Goal: Contribute content: Add original content to the website for others to see

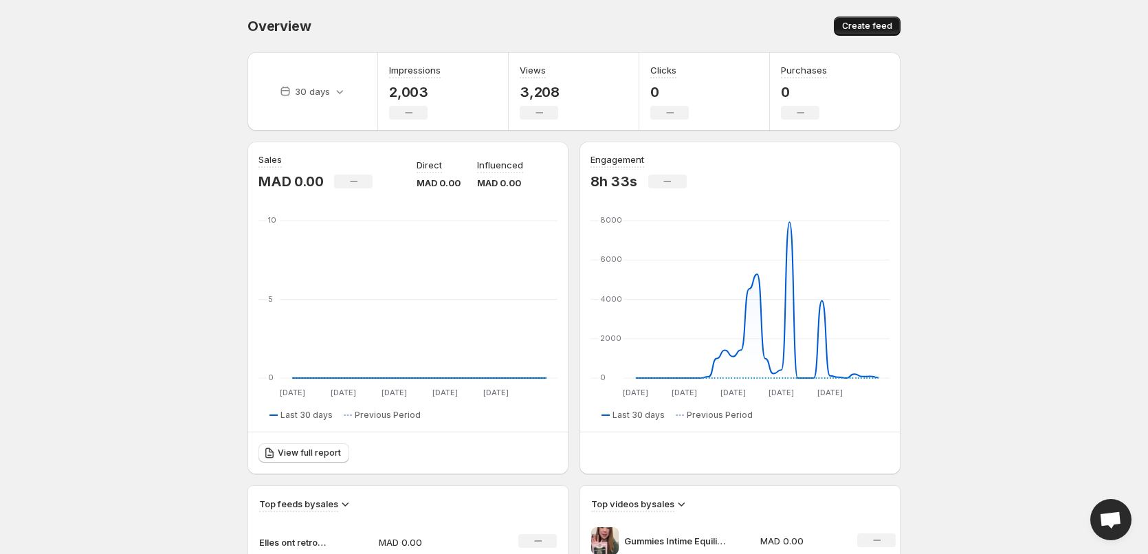
click at [874, 26] on span "Create feed" at bounding box center [867, 26] width 50 height 11
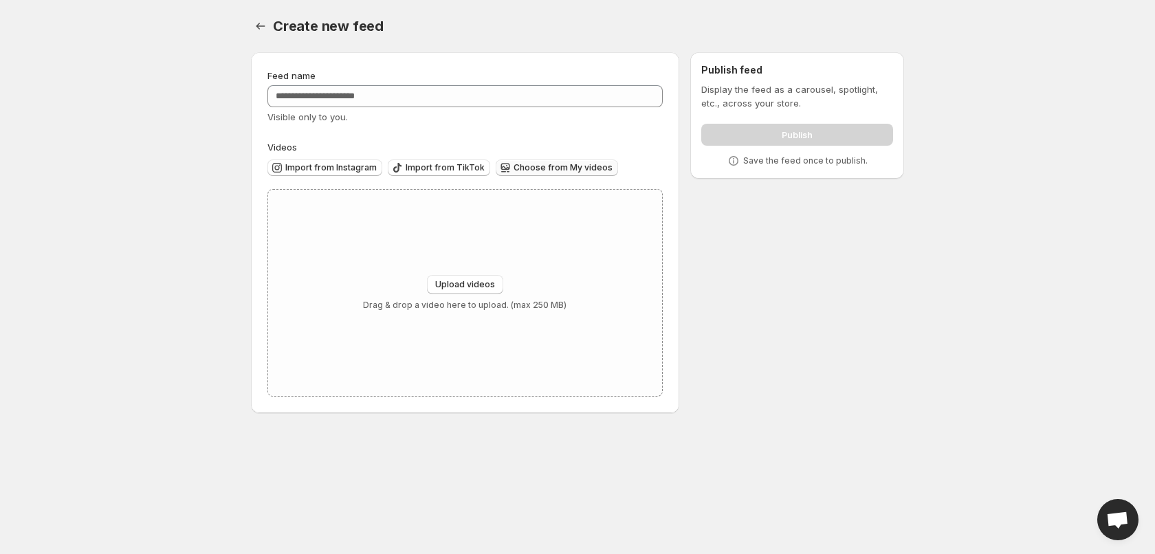
click at [531, 170] on span "Choose from My videos" at bounding box center [562, 167] width 99 height 11
